Goal: Task Accomplishment & Management: Manage account settings

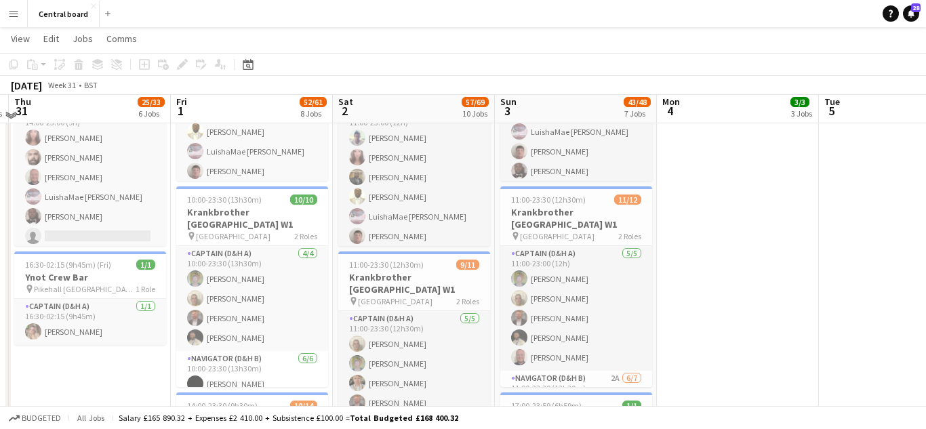
scroll to position [783, 0]
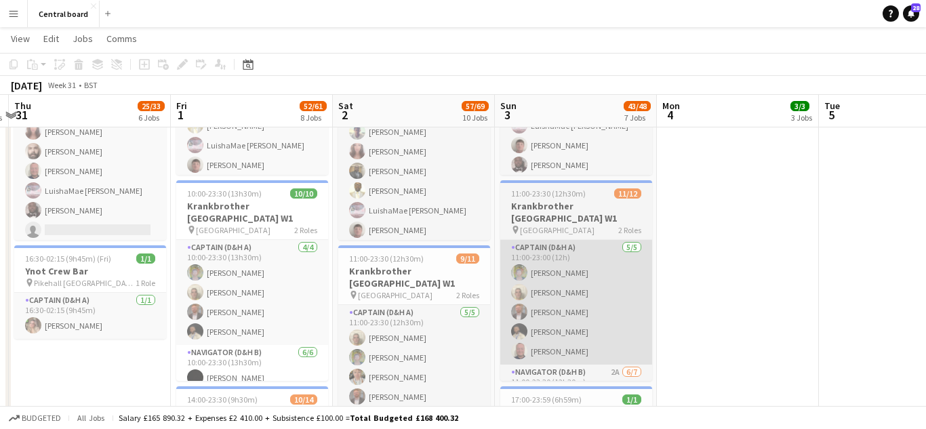
click at [595, 302] on app-card-role "Captain (D&H A) [DATE] 11:00-23:00 (12h) [PERSON_NAME] [PERSON_NAME] [PERSON_NA…" at bounding box center [576, 302] width 152 height 125
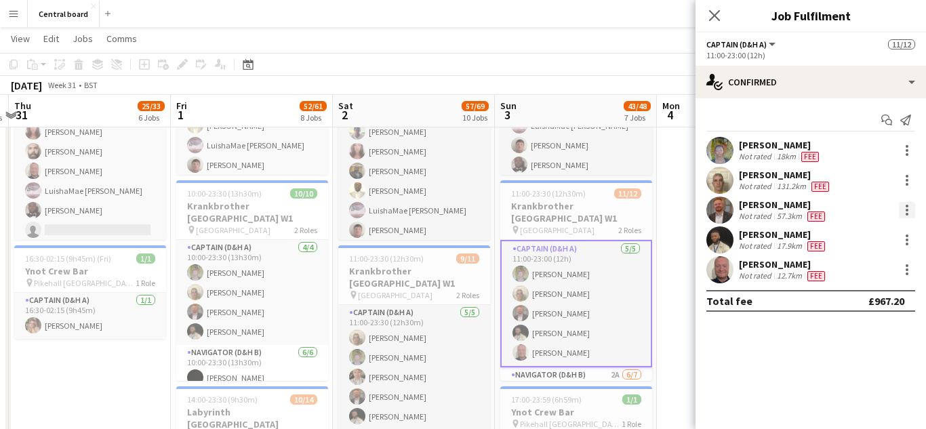
click at [907, 215] on div at bounding box center [906, 214] width 3 height 3
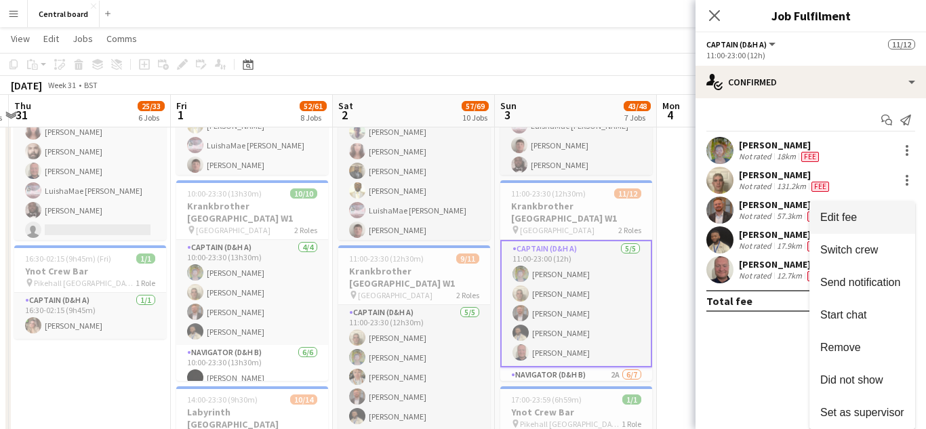
click at [856, 217] on span "Edit fee" at bounding box center [838, 217] width 37 height 12
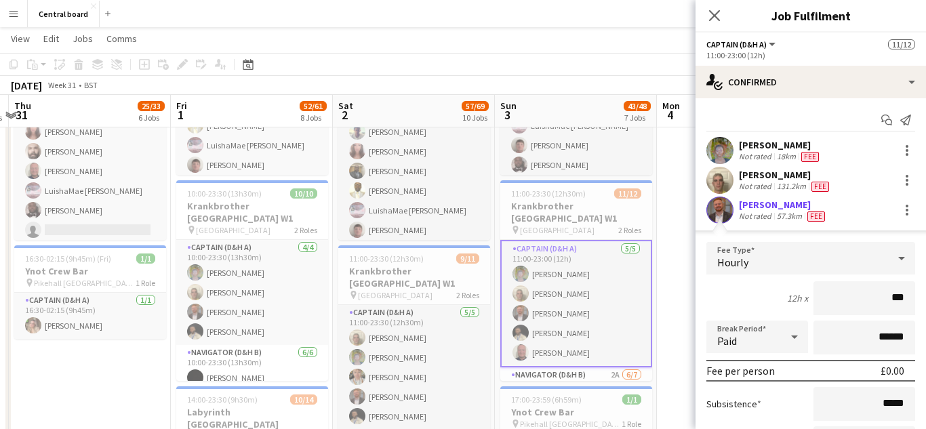
type input "**"
type input "******"
click at [720, 230] on app-edit-fee "Fee Type Hourly 12h x ****** Break Period Paid ****** Fee per person £226.80 Su…" at bounding box center [810, 380] width 230 height 301
click at [729, 207] on app-user-avatar at bounding box center [719, 210] width 27 height 27
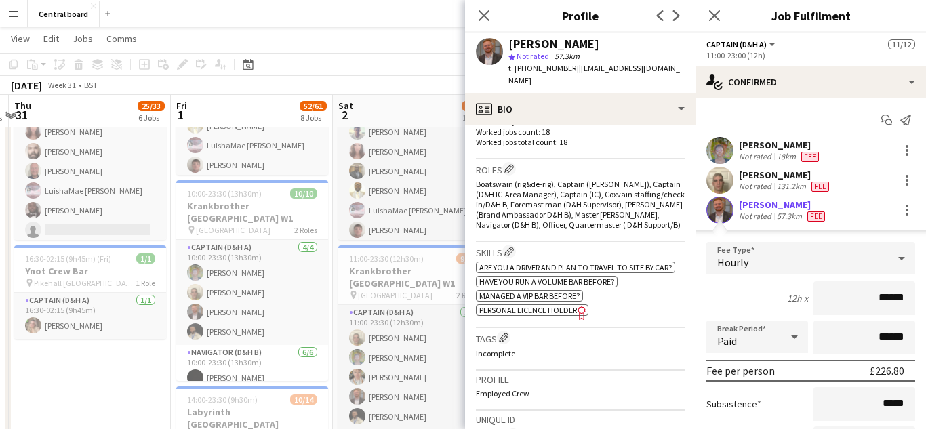
scroll to position [416, 0]
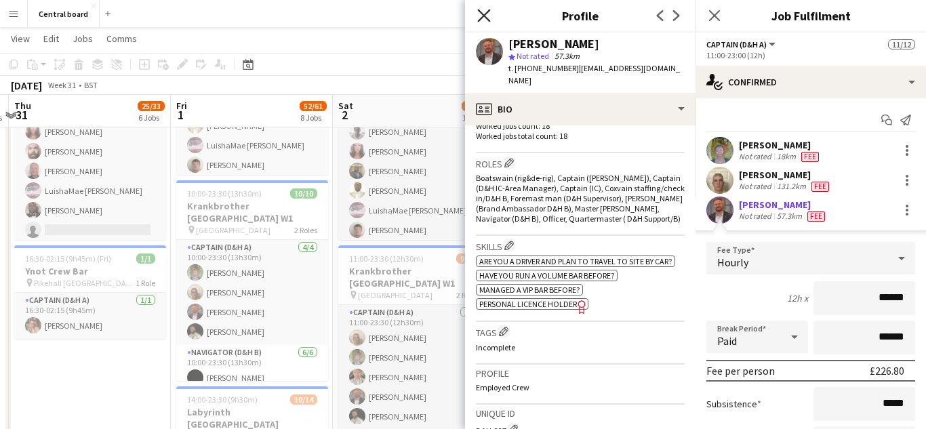
click at [485, 18] on icon "Close pop-in" at bounding box center [483, 15] width 13 height 13
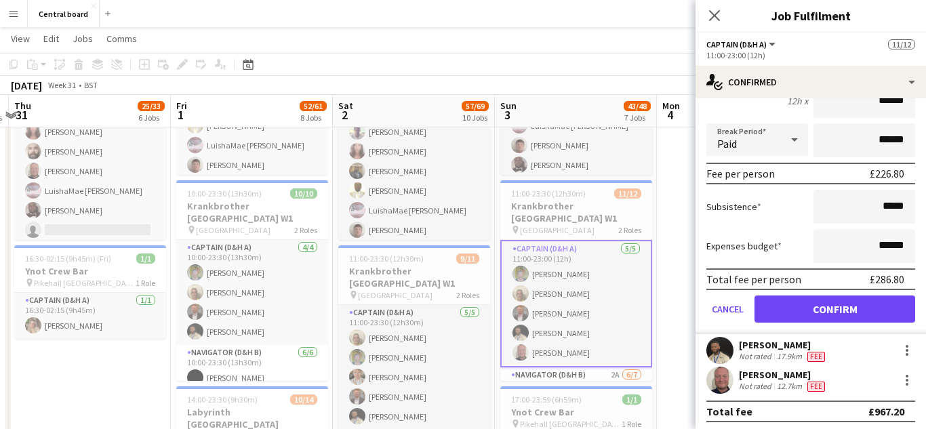
scroll to position [198, 0]
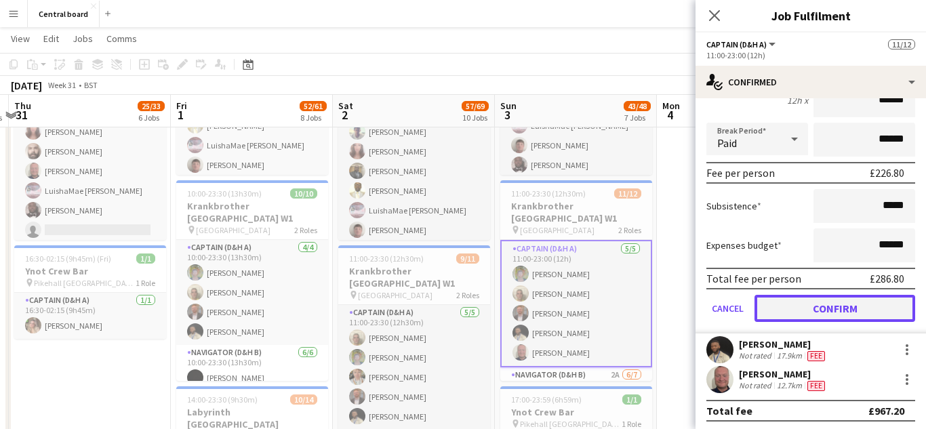
click at [814, 304] on button "Confirm" at bounding box center [834, 308] width 161 height 27
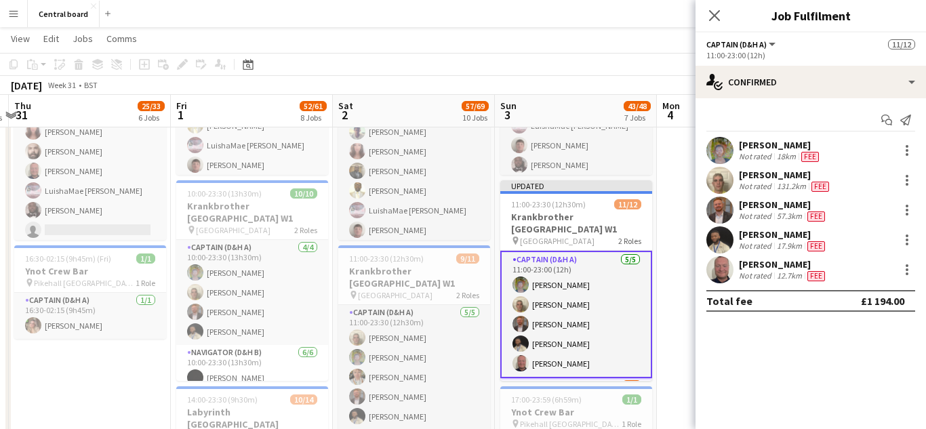
scroll to position [0, 0]
click at [907, 150] on div at bounding box center [906, 150] width 3 height 3
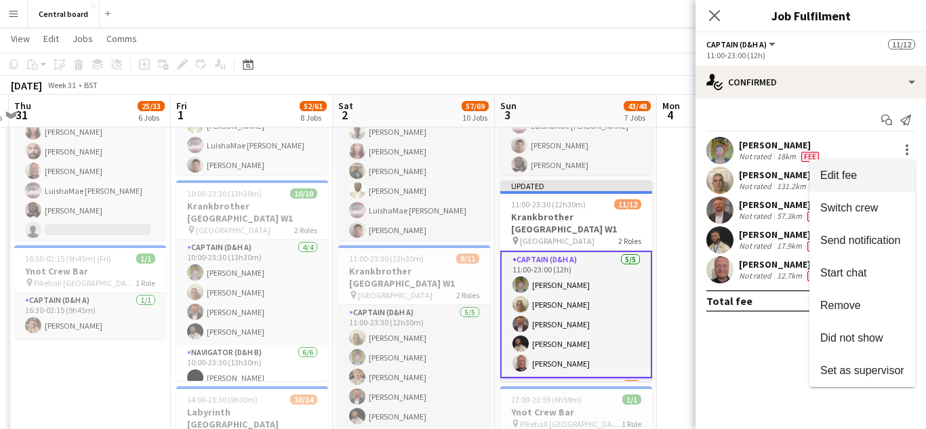
click at [845, 175] on span "Edit fee" at bounding box center [838, 175] width 37 height 12
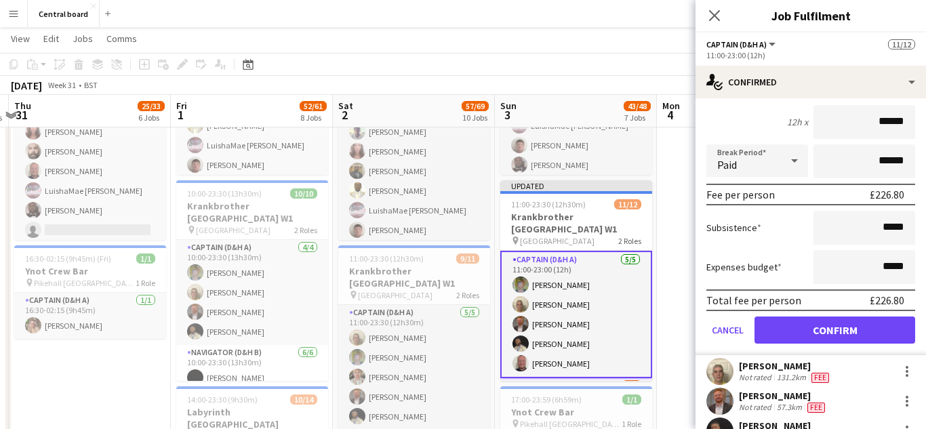
scroll to position [201, 0]
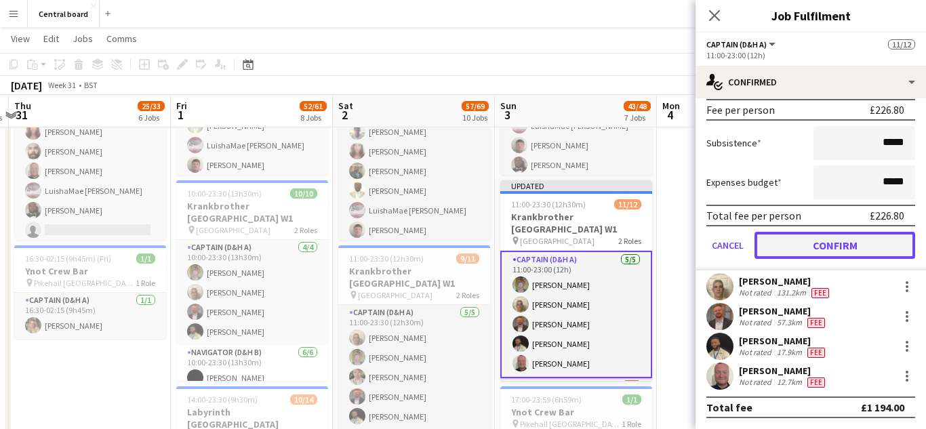
click at [842, 244] on button "Confirm" at bounding box center [834, 245] width 161 height 27
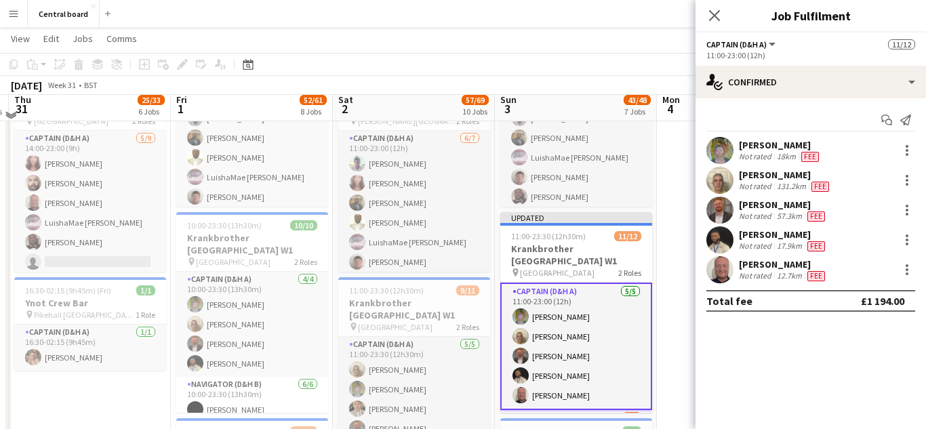
scroll to position [744, 0]
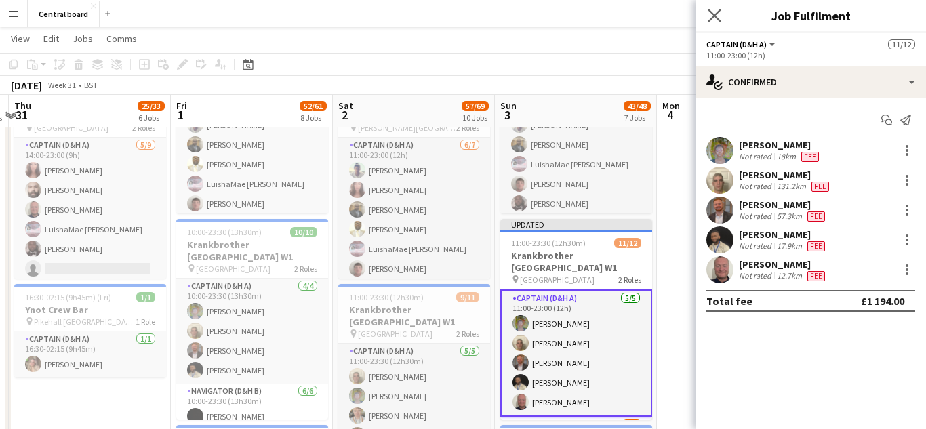
click at [713, 23] on app-icon "Close pop-in" at bounding box center [715, 16] width 20 height 20
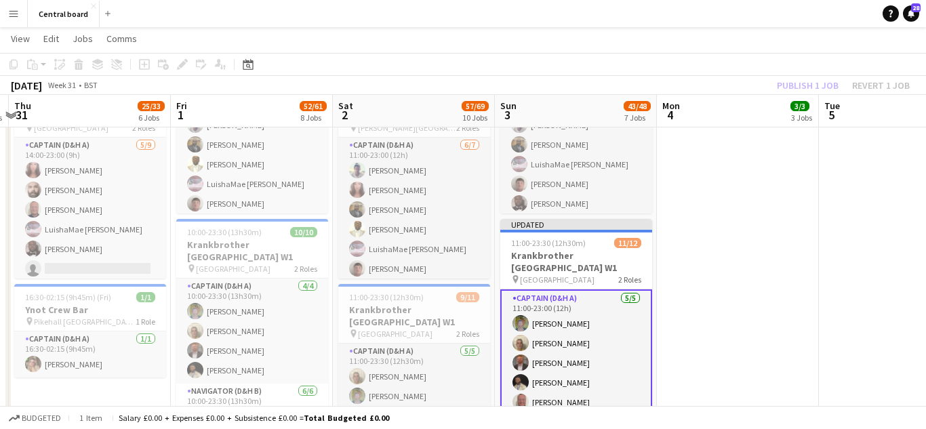
click at [774, 184] on app-date-cell "10:00-23:00 (13h) 1/1 Glasshouse 1 Role Navigator (D&H B) [DATE] 10:00-23:00 (1…" at bounding box center [738, 347] width 162 height 1382
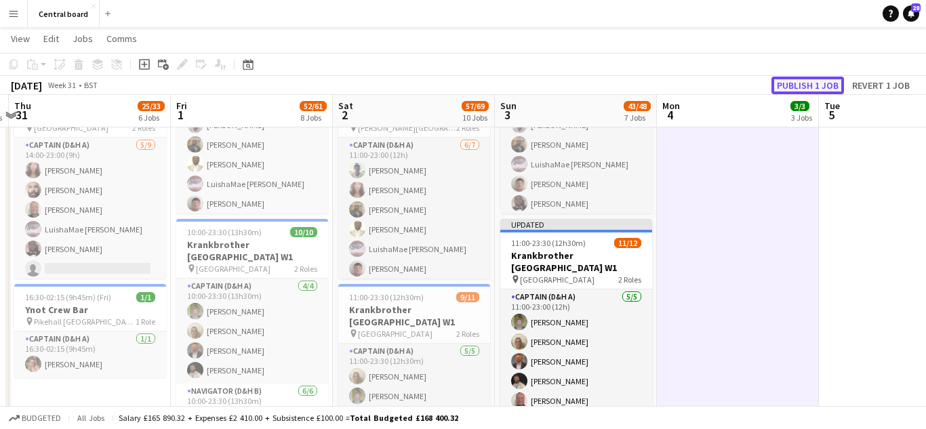
click at [825, 85] on button "Publish 1 job" at bounding box center [807, 86] width 73 height 18
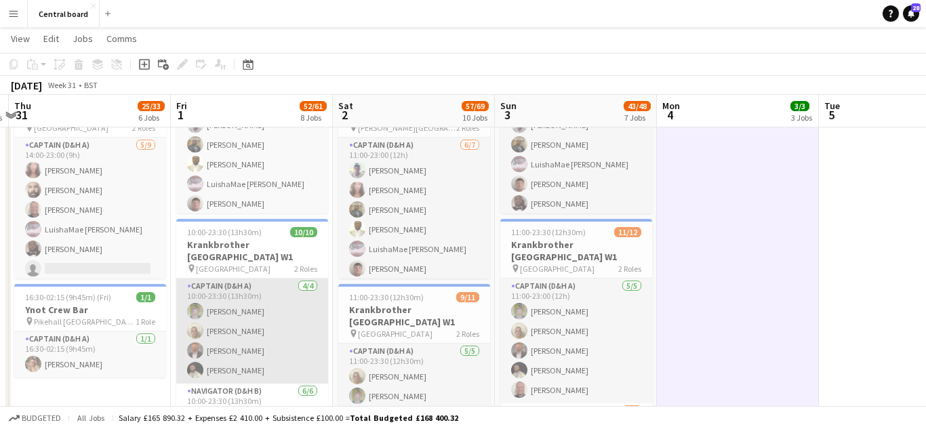
click at [273, 338] on app-card-role "Captain (D&H A) [DATE] 10:00-23:30 (13h30m) [PERSON_NAME] [PERSON_NAME] [PERSON…" at bounding box center [252, 331] width 152 height 105
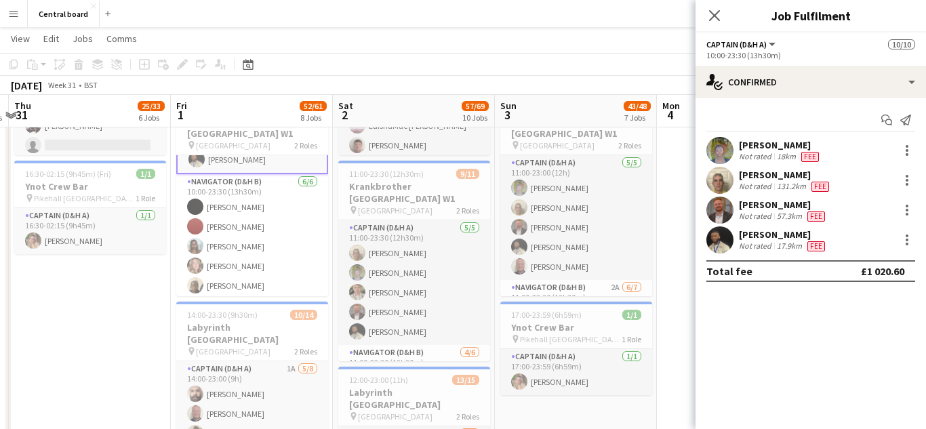
scroll to position [111, 0]
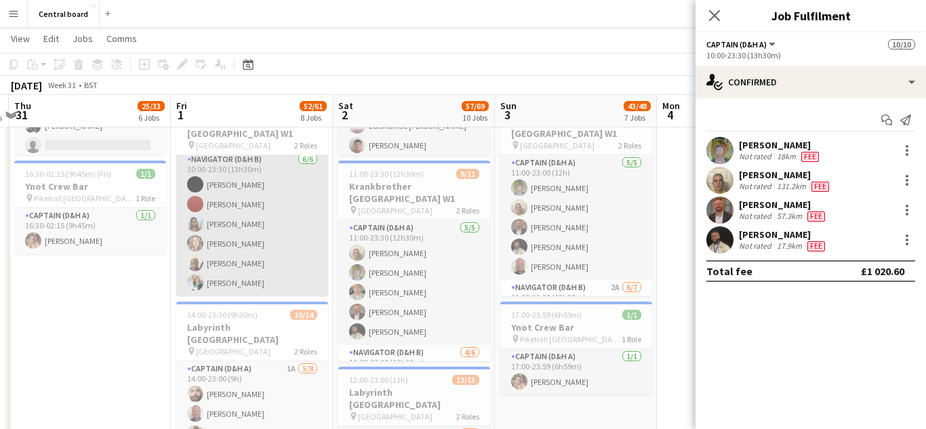
click at [282, 228] on app-card-role "Navigator (D&H B) [DATE] 10:00-23:30 (13h30m) [PERSON_NAME] [PERSON_NAME] [PERS…" at bounding box center [252, 224] width 152 height 144
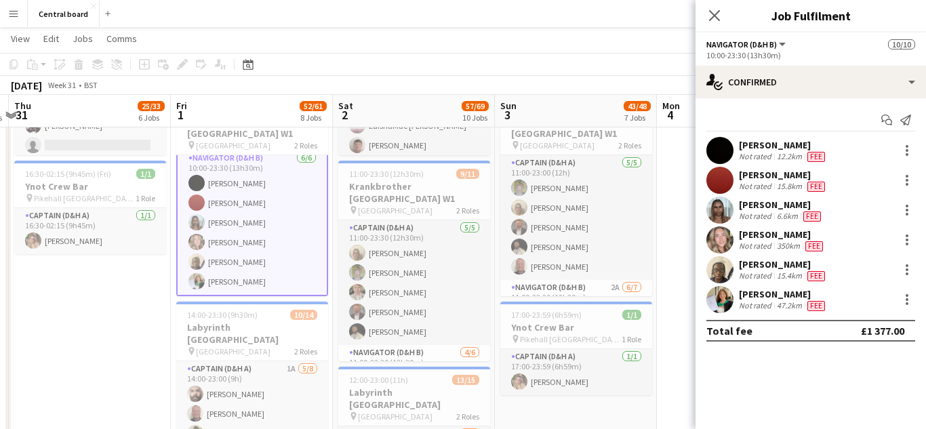
scroll to position [110, 0]
click at [912, 270] on div at bounding box center [907, 270] width 16 height 16
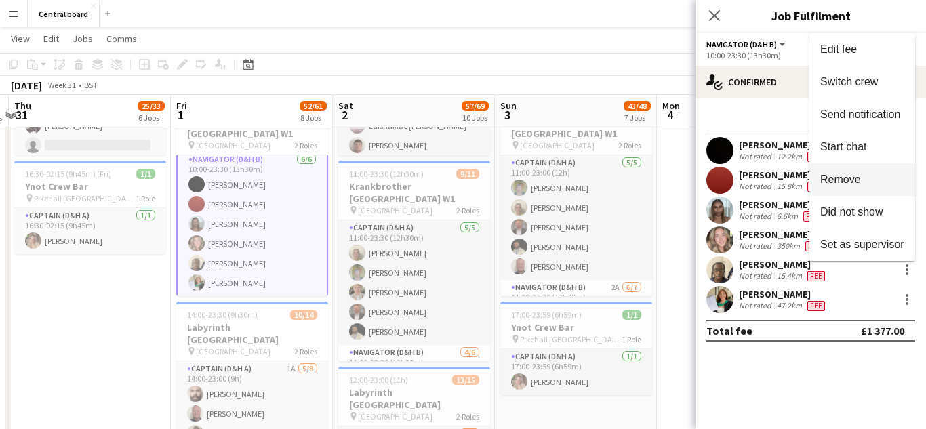
click at [856, 186] on span "Remove" at bounding box center [862, 179] width 84 height 12
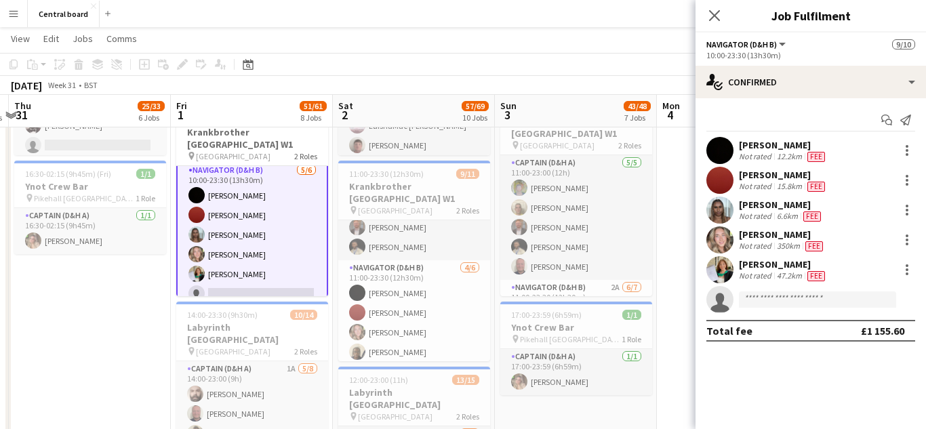
scroll to position [128, 0]
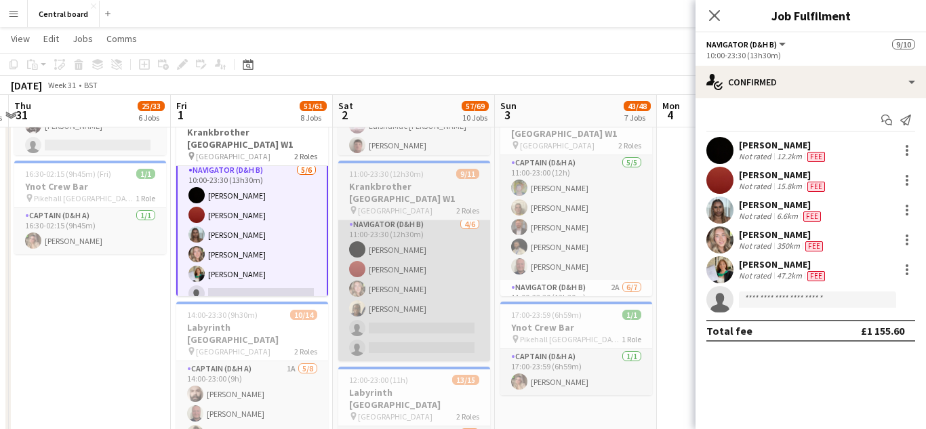
click at [443, 281] on app-card-role "Navigator (D&H B) [DATE] 11:00-23:30 (12h30m) [PERSON_NAME] [PERSON_NAME] [PERS…" at bounding box center [414, 289] width 152 height 144
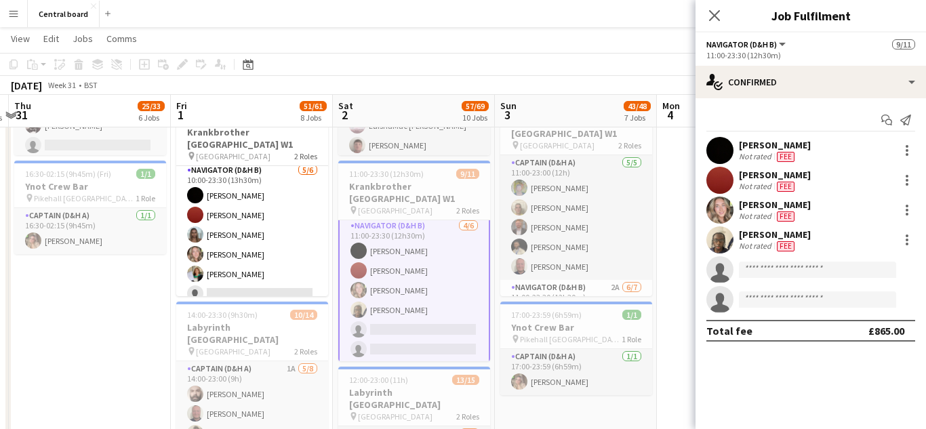
scroll to position [129, 0]
click at [907, 236] on div at bounding box center [906, 235] width 3 height 3
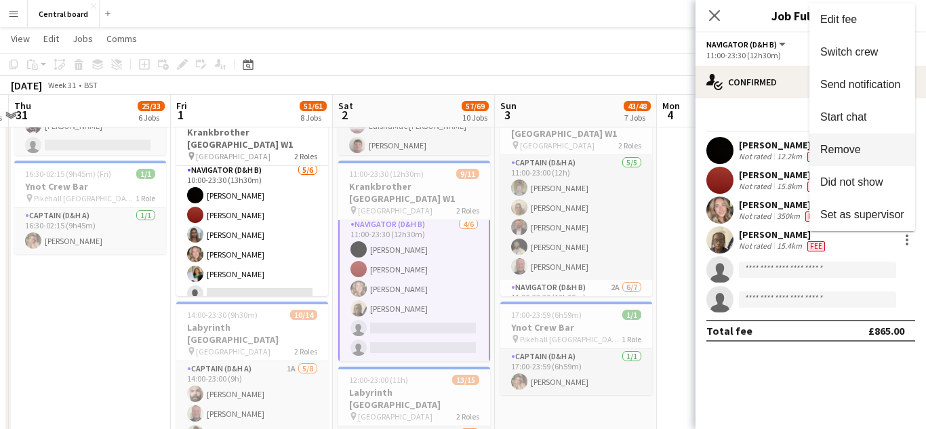
click at [859, 154] on span "Remove" at bounding box center [840, 150] width 41 height 12
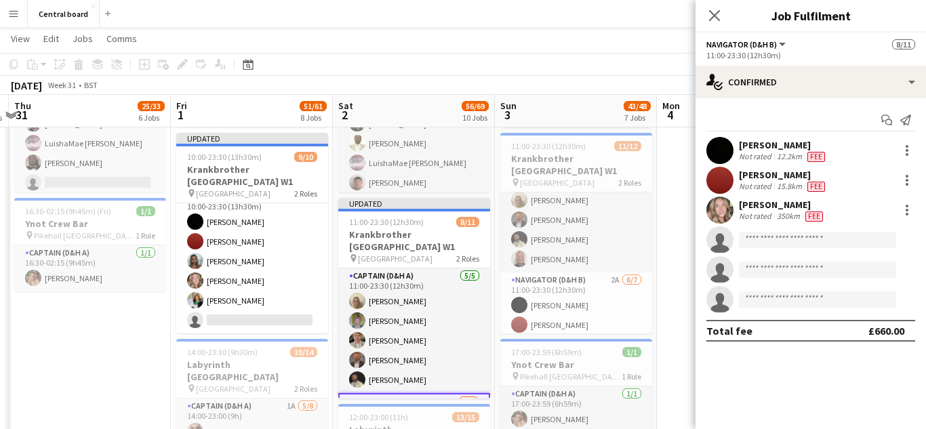
scroll to position [0, 0]
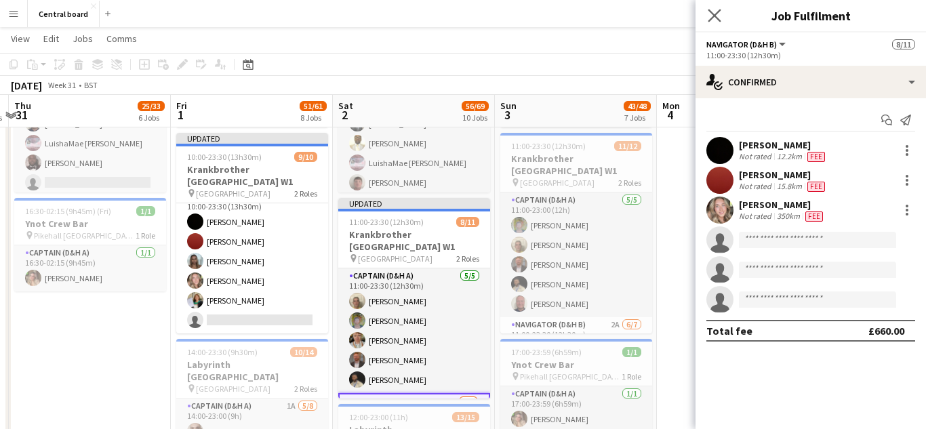
click at [716, 21] on app-icon "Close pop-in" at bounding box center [715, 16] width 20 height 20
